Goal: Check status

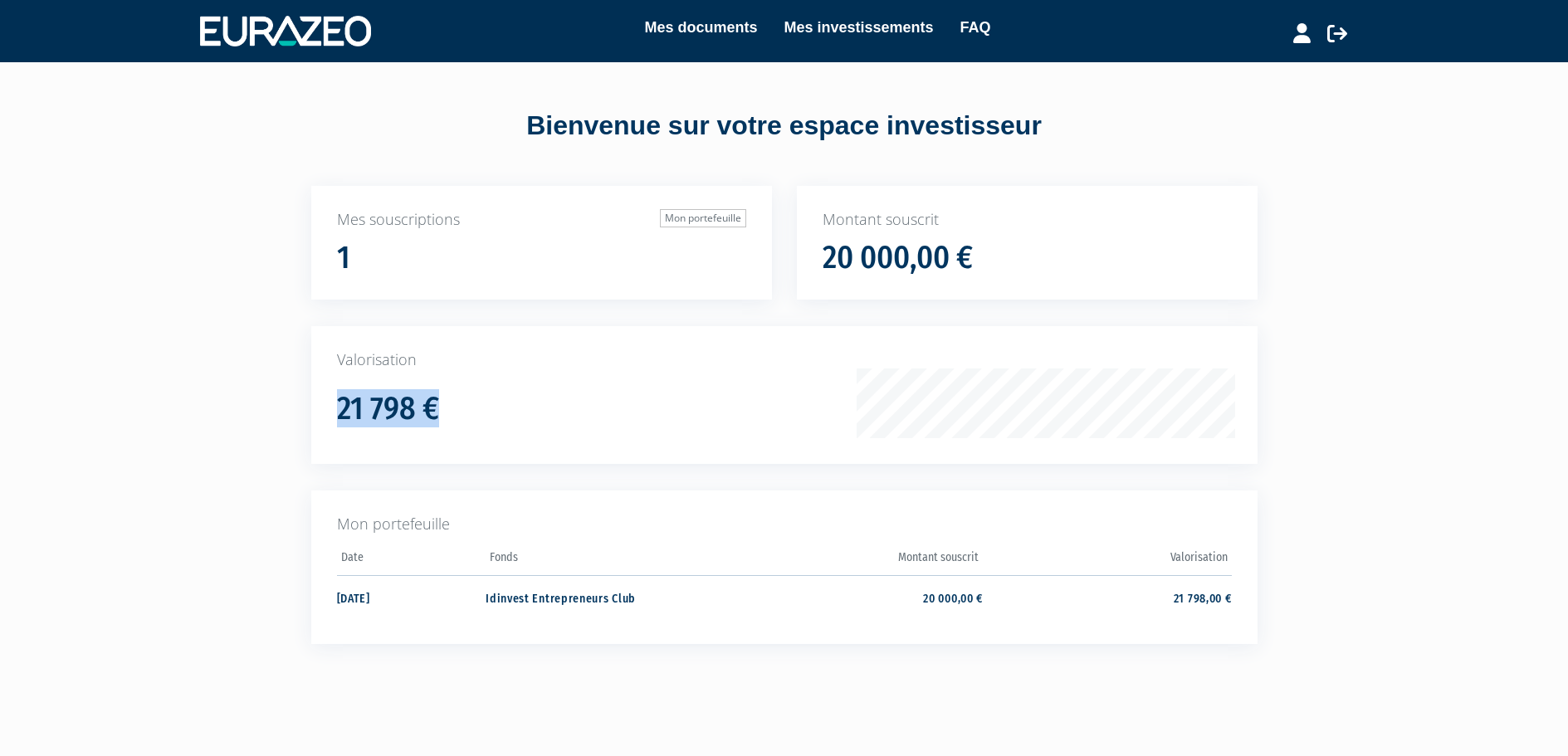
drag, startPoint x: 318, startPoint y: 398, endPoint x: 495, endPoint y: 399, distance: 177.0
click at [495, 399] on div "Valorisation 21 798 €" at bounding box center [785, 395] width 947 height 138
click at [495, 399] on div "21 798 €" at bounding box center [606, 403] width 537 height 46
click at [877, 24] on link "Mes investissements" at bounding box center [859, 27] width 150 height 23
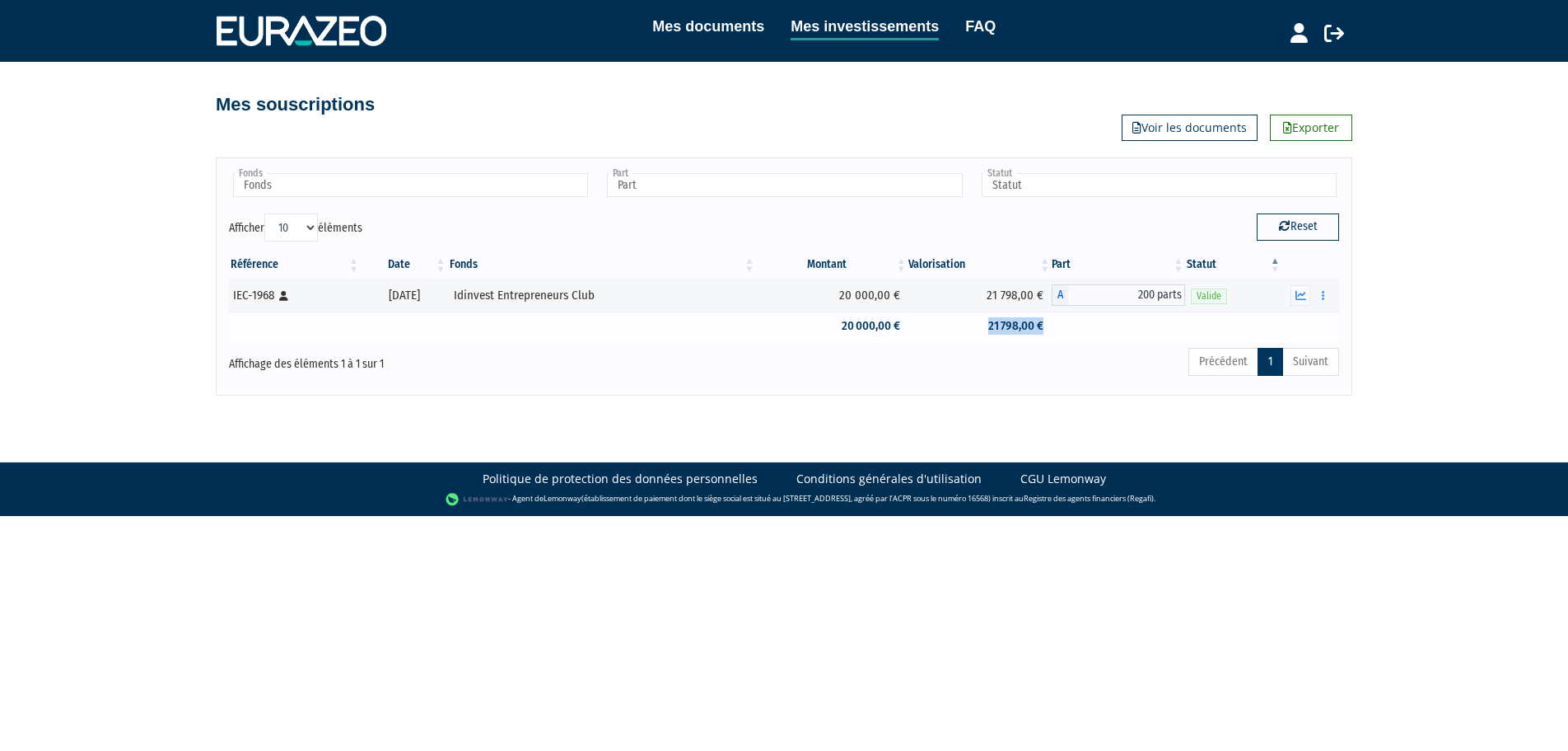
drag, startPoint x: 974, startPoint y: 328, endPoint x: 1076, endPoint y: 331, distance: 102.0
click at [1076, 331] on tr "20 000,00 € 21 798,00 €" at bounding box center [784, 326] width 1110 height 29
click at [1076, 331] on td at bounding box center [1119, 326] width 133 height 29
click at [654, 26] on link "Mes documents" at bounding box center [708, 26] width 112 height 23
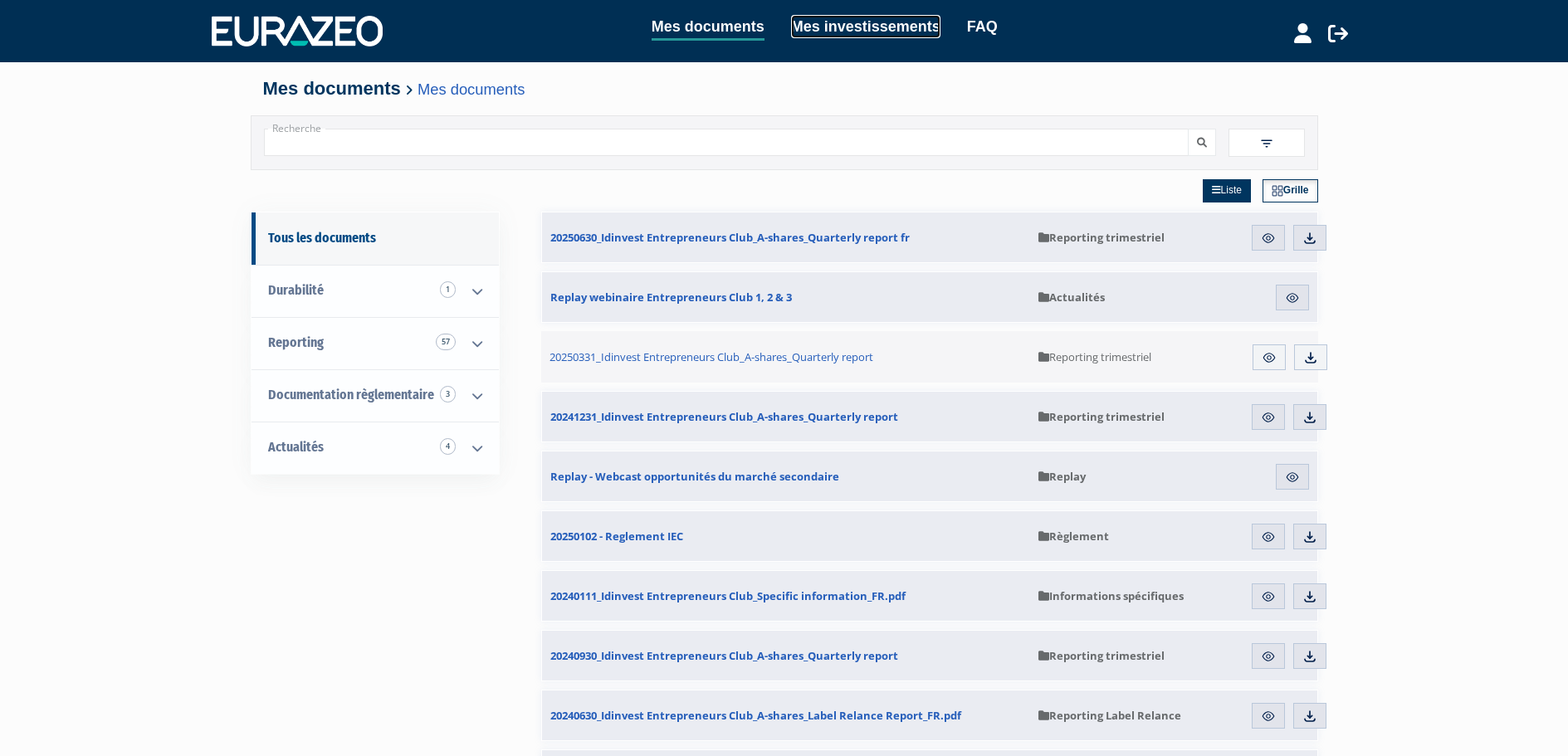
click at [864, 25] on link "Mes investissements" at bounding box center [866, 26] width 150 height 23
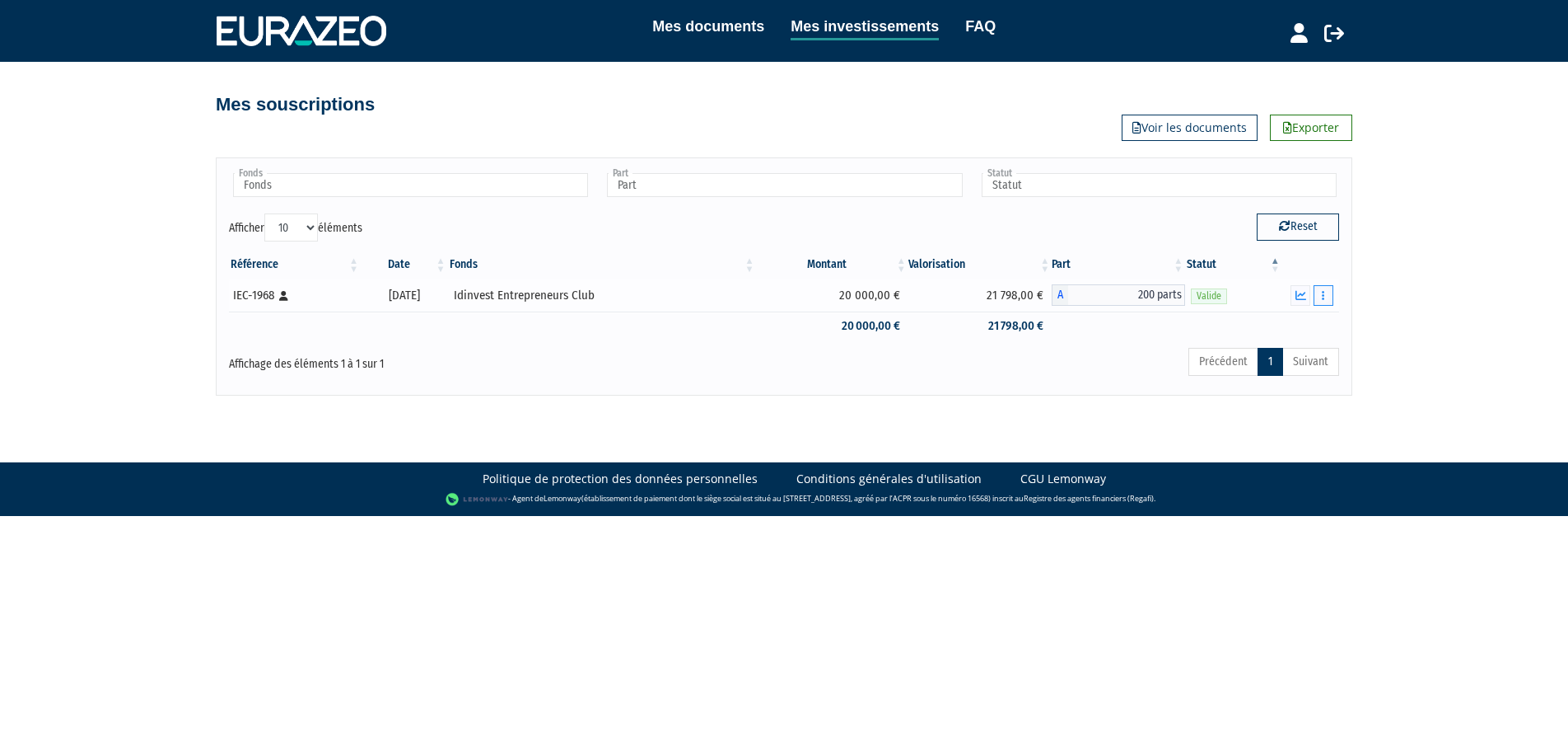
click at [1319, 297] on button "button" at bounding box center [1323, 296] width 20 height 21
click at [993, 25] on link "FAQ" at bounding box center [980, 26] width 31 height 23
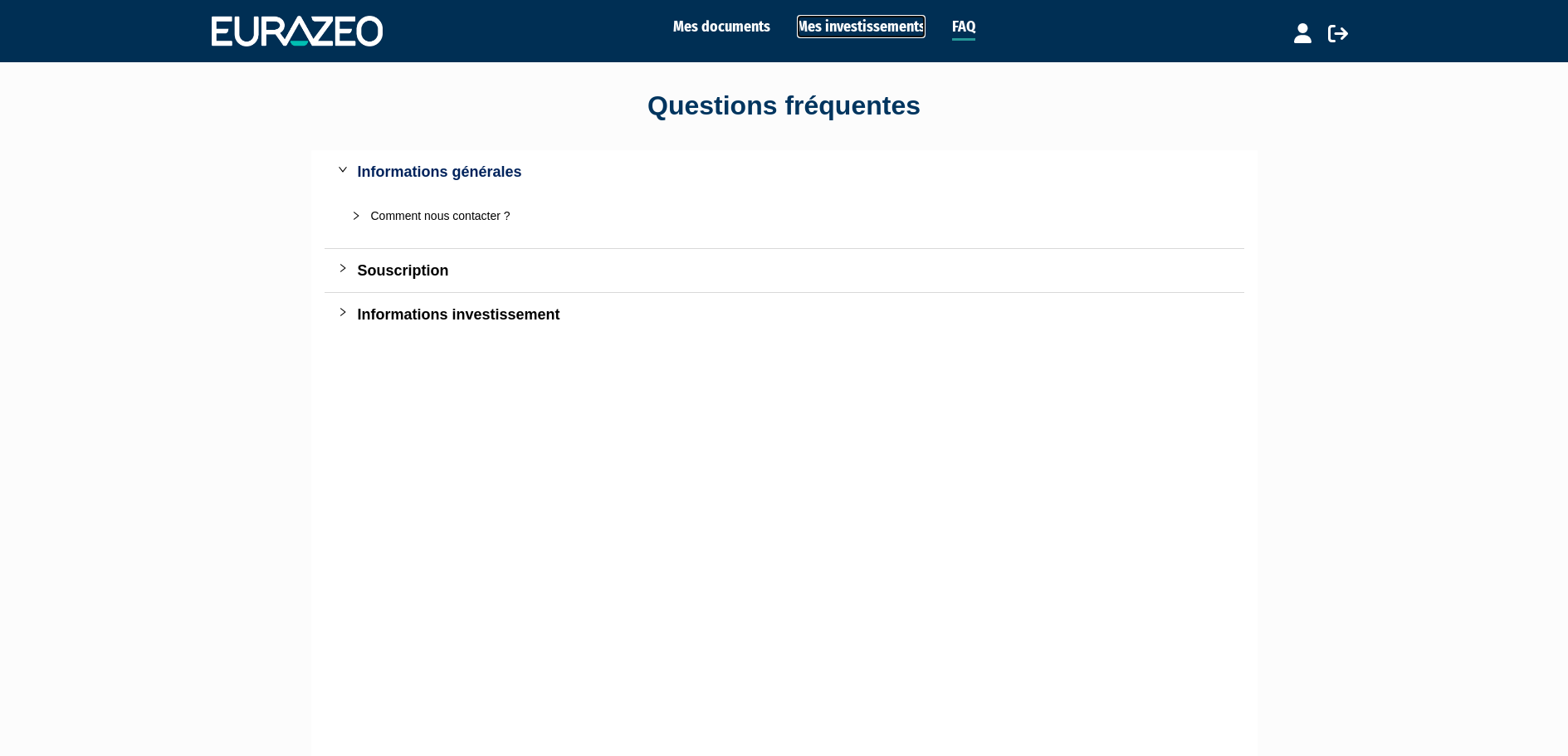
click at [862, 32] on link "Mes investissements" at bounding box center [861, 26] width 129 height 23
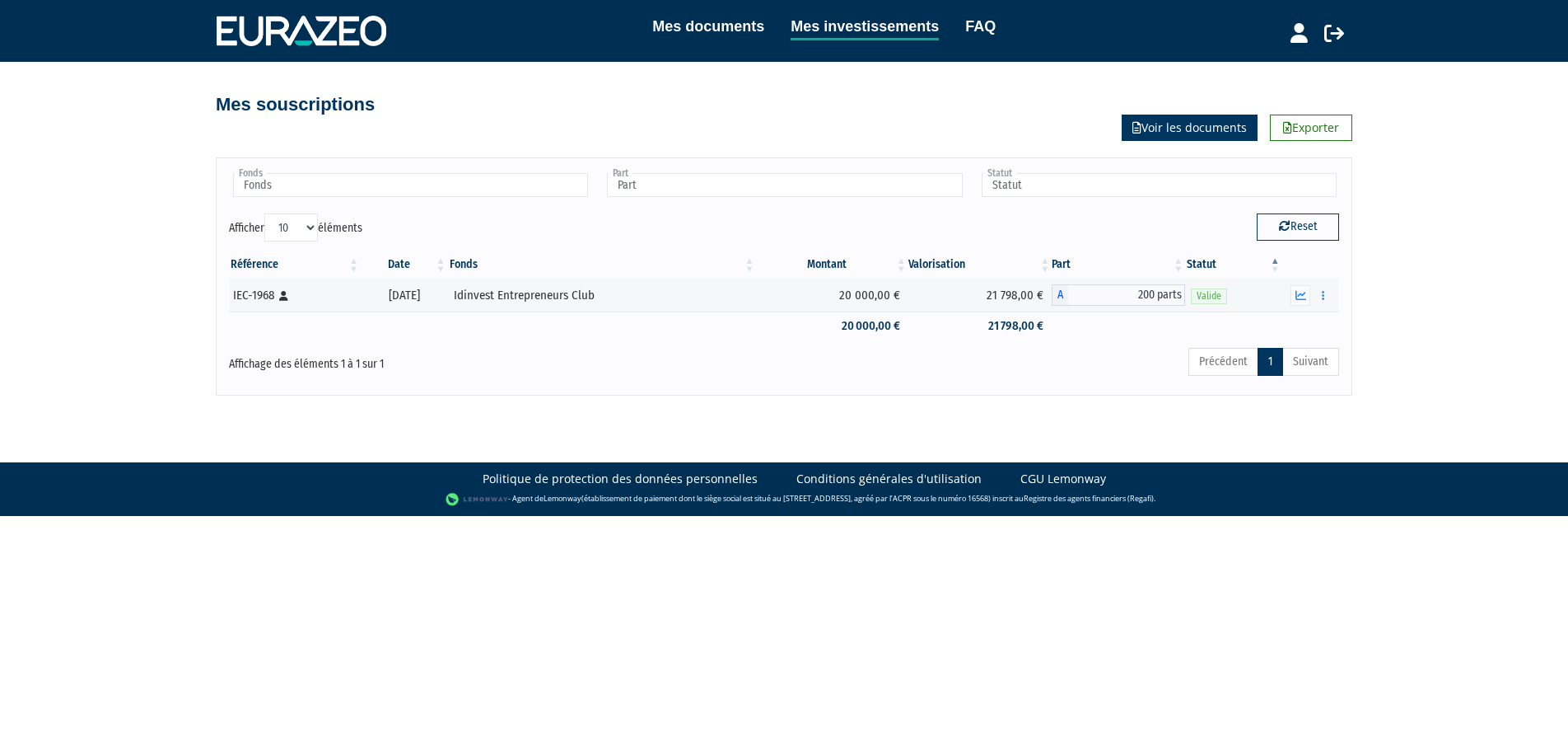
click at [1205, 126] on link "Voir les documents" at bounding box center [1190, 127] width 136 height 26
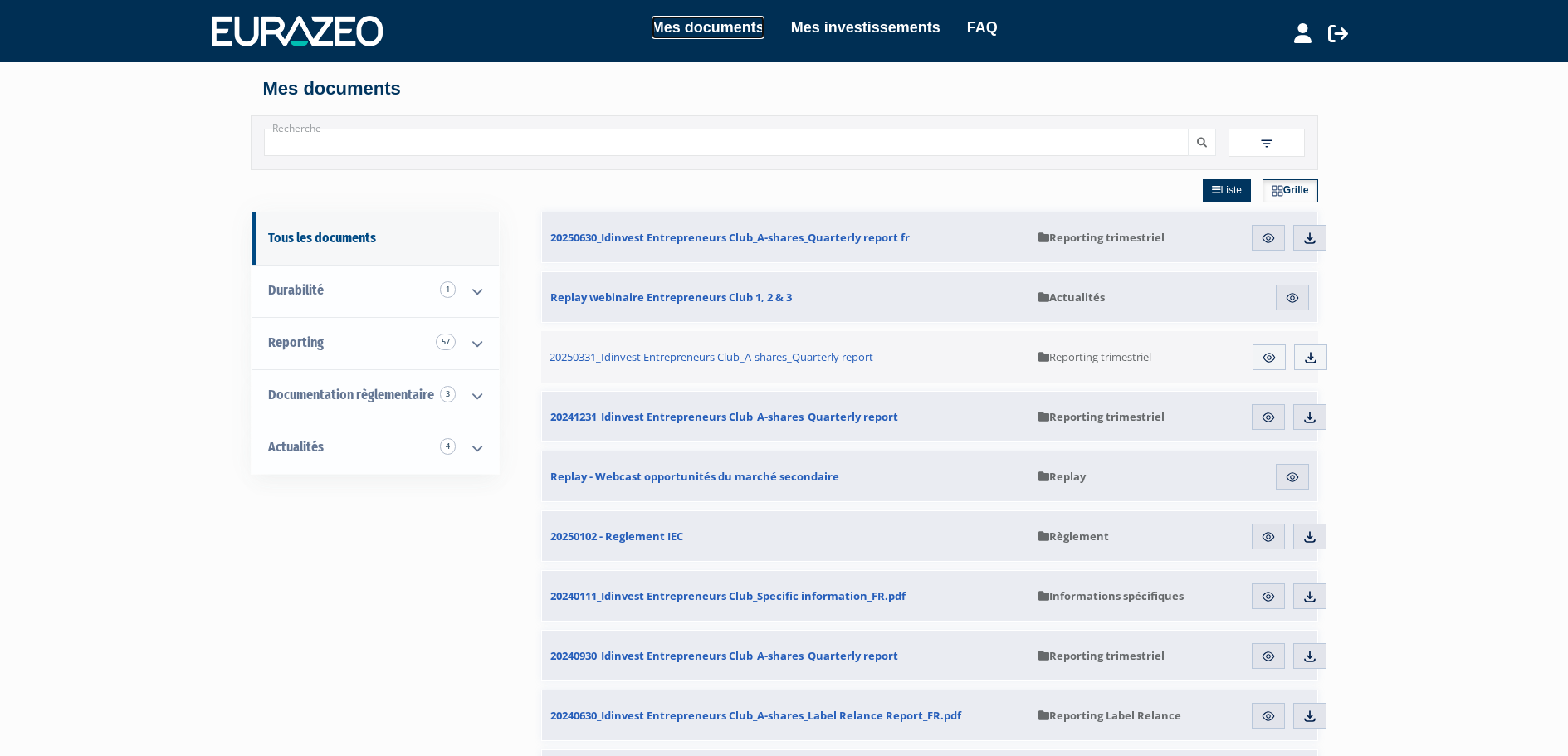
click at [705, 35] on link "Mes documents" at bounding box center [707, 27] width 113 height 23
click at [822, 24] on link "Mes investissements" at bounding box center [866, 26] width 150 height 23
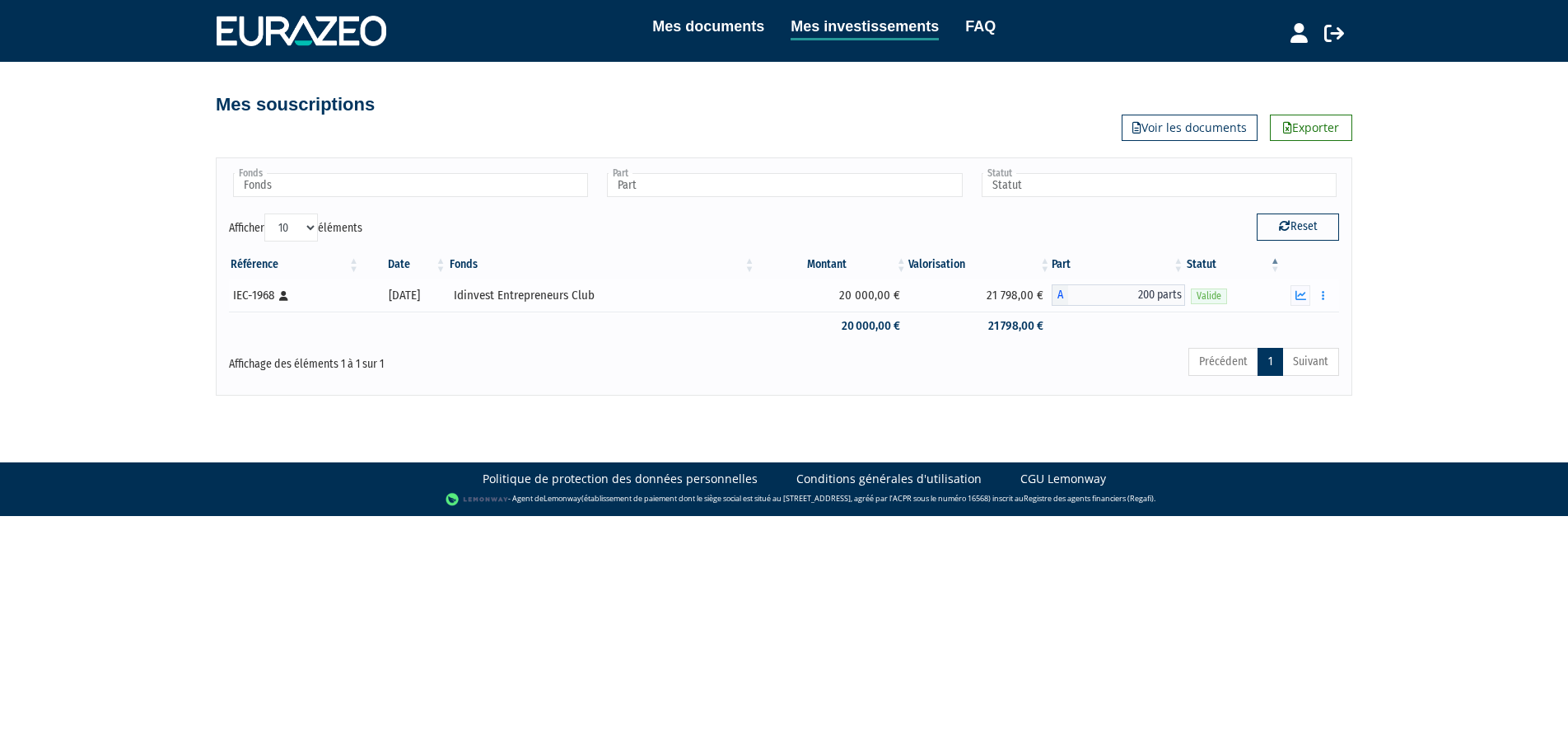
click at [594, 290] on div "Idinvest Entrepreneurs Club" at bounding box center [602, 296] width 297 height 17
click at [1323, 295] on icon "button" at bounding box center [1323, 296] width 3 height 11
click at [1271, 355] on link "Historique de rachat(s)" at bounding box center [1261, 355] width 136 height 27
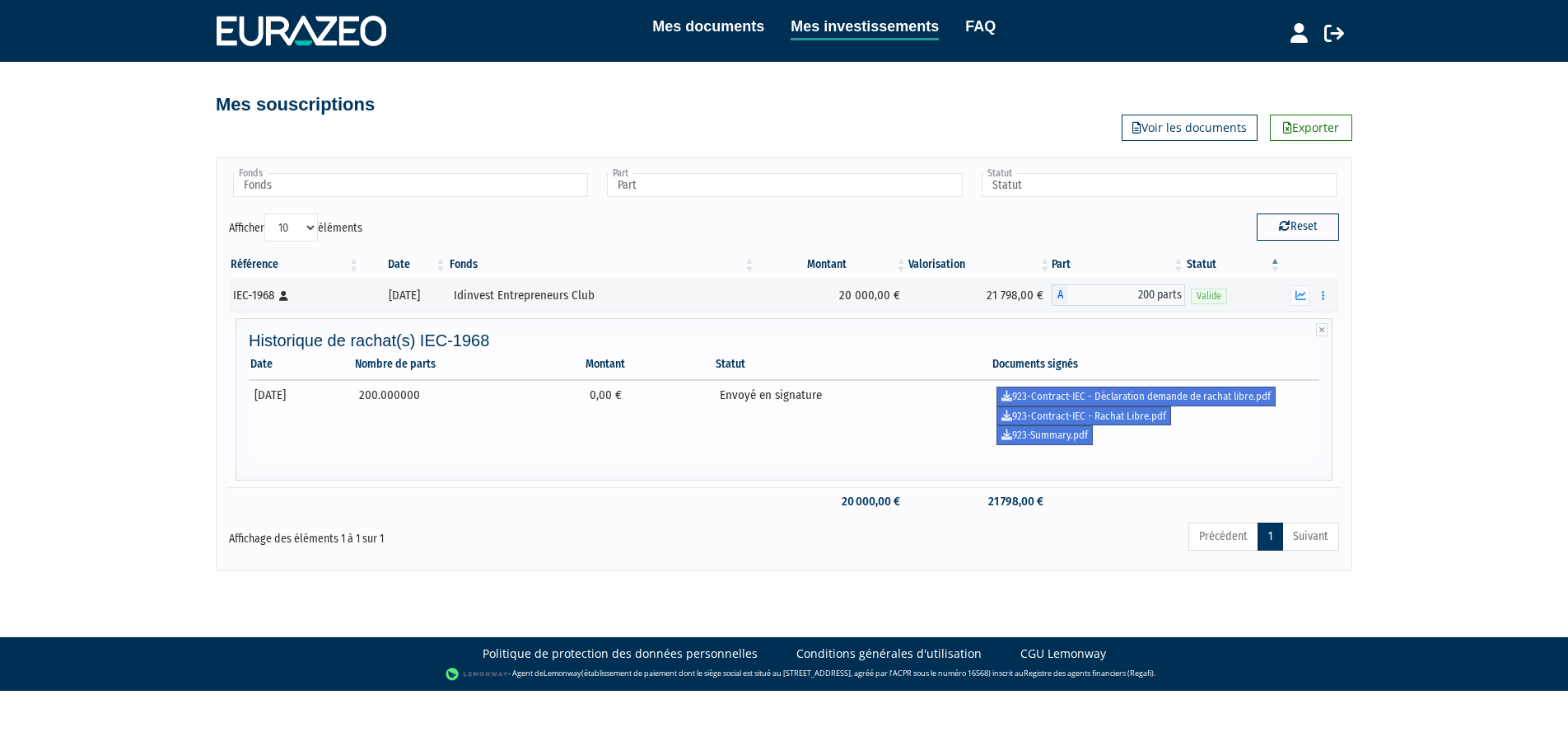
drag, startPoint x: 320, startPoint y: 391, endPoint x: 249, endPoint y: 392, distance: 71.0
click at [249, 392] on td "[DATE]" at bounding box center [301, 415] width 104 height 71
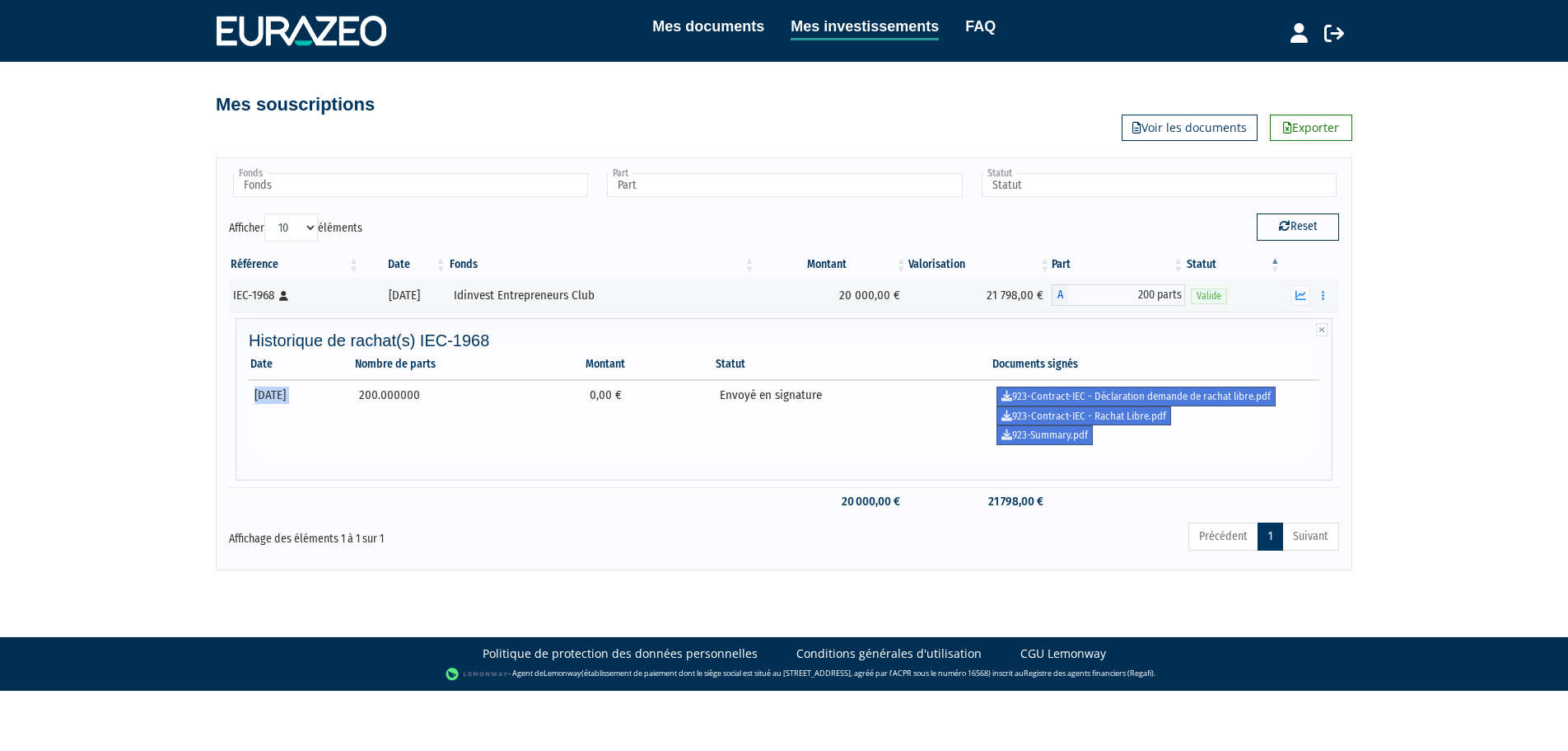
click at [290, 410] on td "[DATE]" at bounding box center [301, 415] width 104 height 71
drag, startPoint x: 828, startPoint y: 392, endPoint x: 730, endPoint y: 391, distance: 98.0
click at [730, 391] on tr "[DATE] 200.000000 0,00 € Envoyé en signature 923-Contract-IEC - Déclaration dem…" at bounding box center [784, 415] width 1071 height 71
click at [714, 391] on td "0,00 €" at bounding box center [649, 415] width 130 height 71
drag, startPoint x: 628, startPoint y: 398, endPoint x: 739, endPoint y: 402, distance: 111.1
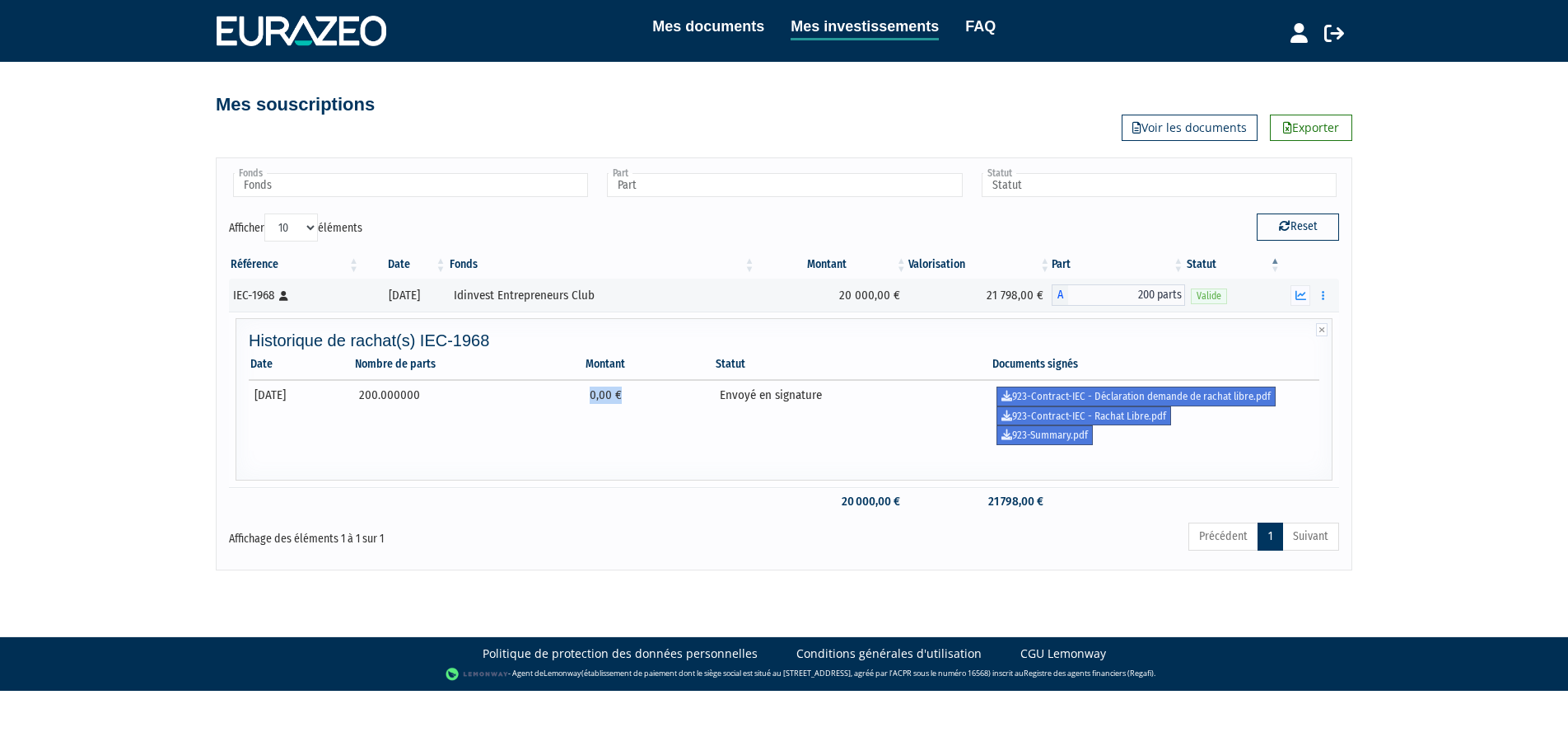
click at [714, 402] on td "0,00 €" at bounding box center [649, 415] width 130 height 71
drag, startPoint x: 485, startPoint y: 399, endPoint x: 385, endPoint y: 396, distance: 100.0
click at [385, 396] on tr "[DATE] 200.000000 0,00 € Envoyé en signature 923-Contract-IEC - Déclaration dem…" at bounding box center [784, 415] width 1071 height 71
click at [354, 396] on td "30/09/2025" at bounding box center [301, 415] width 104 height 71
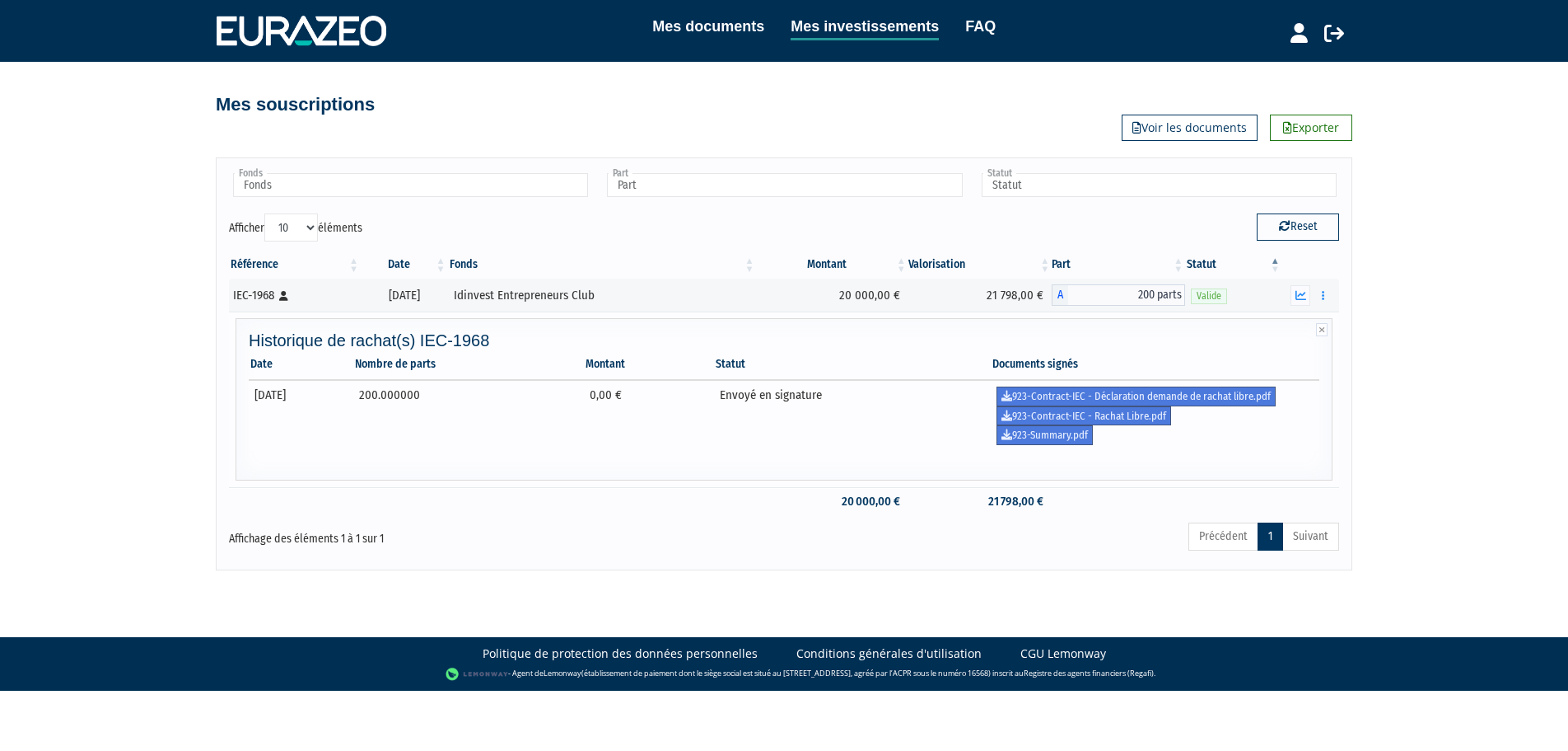
drag, startPoint x: 385, startPoint y: 396, endPoint x: 556, endPoint y: 405, distance: 171.2
click at [556, 405] on tr "30/09/2025 200.000000 0,00 € Envoyé en signature 923-Contract-IEC - Déclaration…" at bounding box center [784, 415] width 1071 height 71
click at [556, 405] on td "200.000000" at bounding box center [469, 415] width 231 height 71
click at [1459, 366] on div "Mes documents Mes investissements FAQ Déconnexion Mes documents Mes investissem…" at bounding box center [784, 285] width 1568 height 570
click at [1337, 33] on icon at bounding box center [1334, 32] width 20 height 20
